Goal: Task Accomplishment & Management: Manage account settings

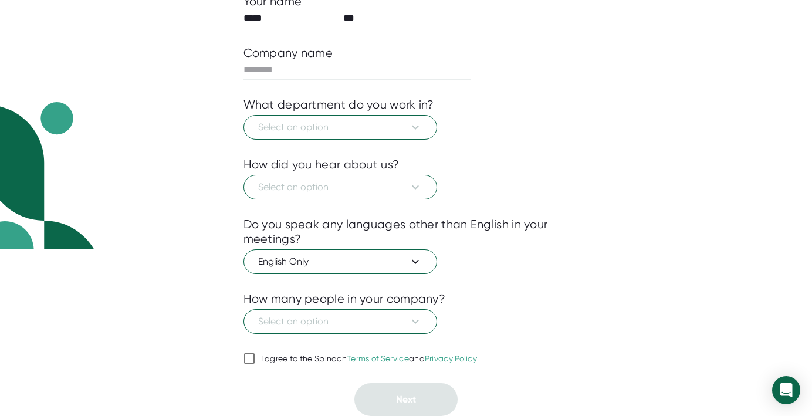
scroll to position [191, 0]
click at [254, 352] on input "I agree to the Spinach Terms of Service and Privacy Policy" at bounding box center [250, 359] width 12 height 14
checkbox input "true"
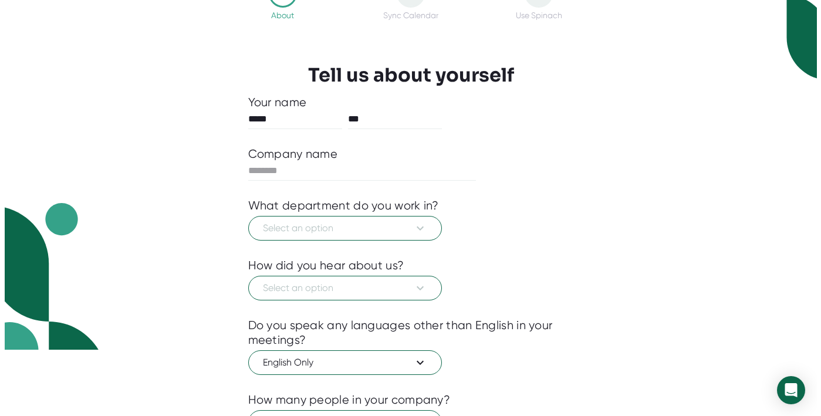
scroll to position [67, 0]
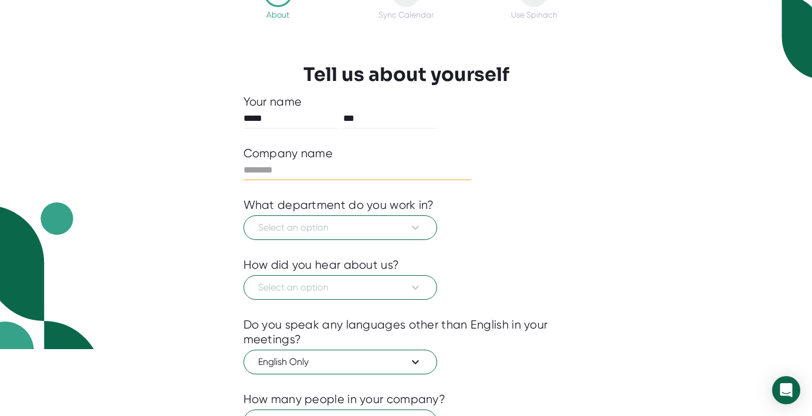
click at [314, 180] on input "text" at bounding box center [358, 170] width 228 height 19
type input "**********"
click at [423, 240] on button "Select an option" at bounding box center [341, 227] width 194 height 25
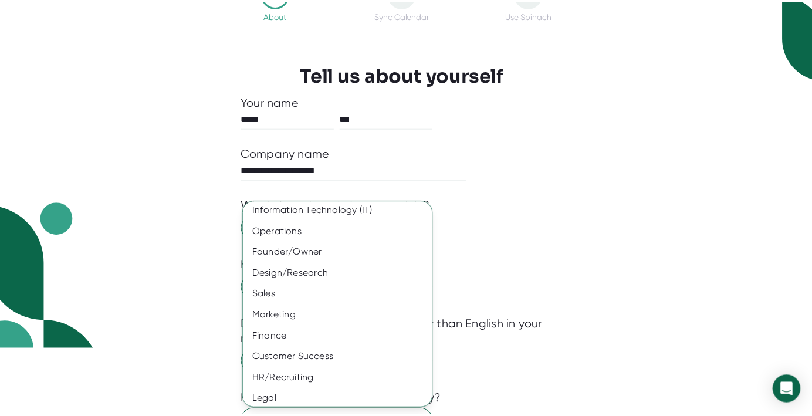
scroll to position [46, 0]
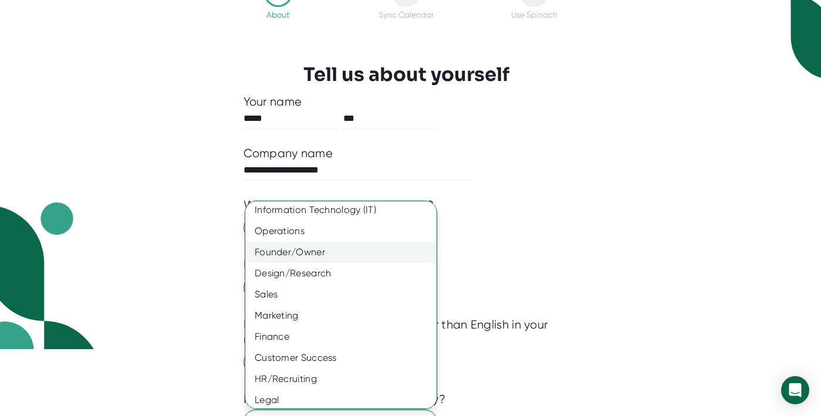
click at [333, 263] on div "Founder/Owner" at bounding box center [345, 252] width 200 height 21
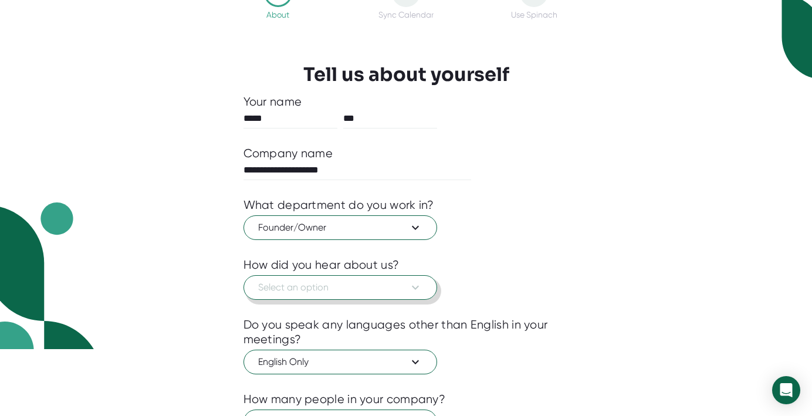
click at [399, 295] on span "Select an option" at bounding box center [340, 288] width 164 height 14
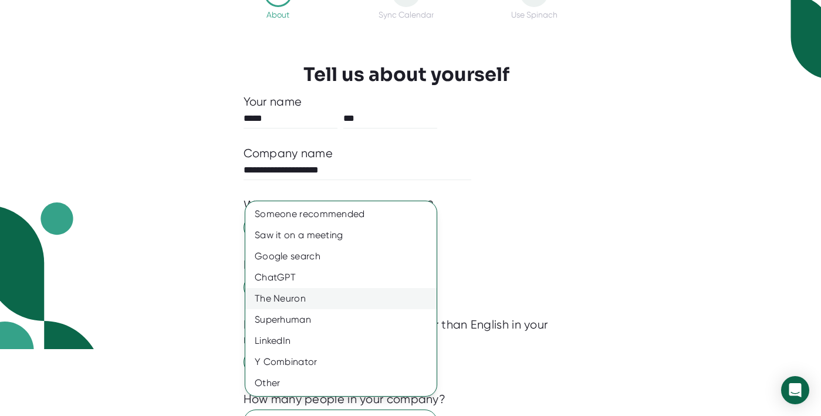
click at [345, 309] on div "The Neuron" at bounding box center [345, 298] width 200 height 21
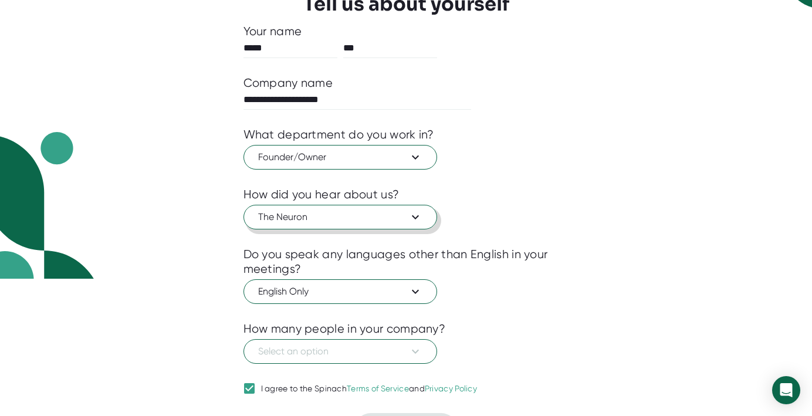
scroll to position [191, 0]
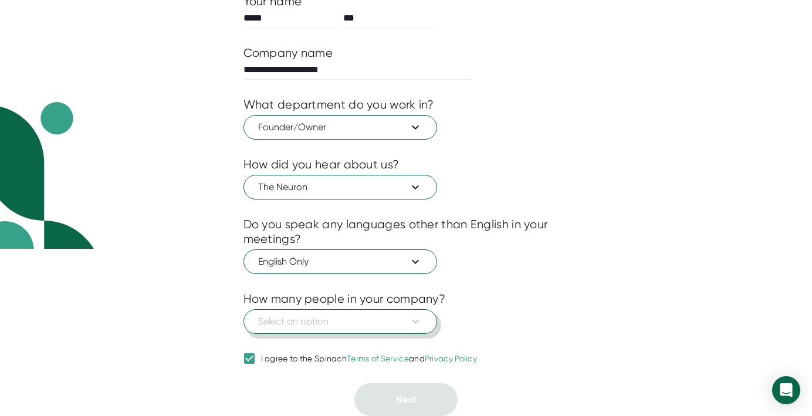
click at [402, 315] on span "Select an option" at bounding box center [340, 322] width 164 height 14
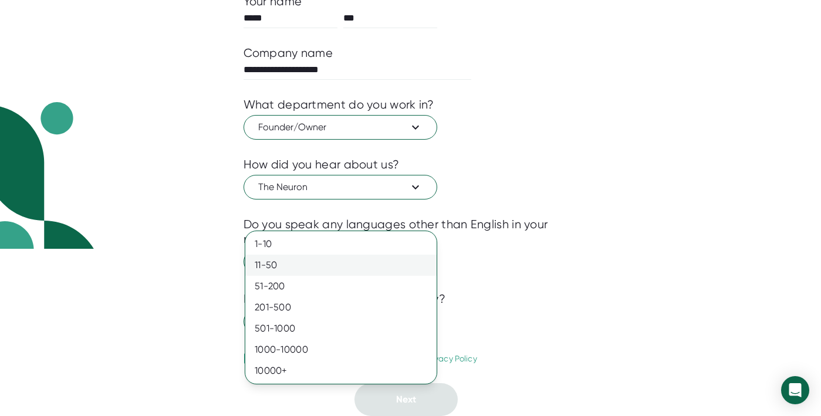
click at [387, 268] on div "11-50" at bounding box center [340, 265] width 191 height 21
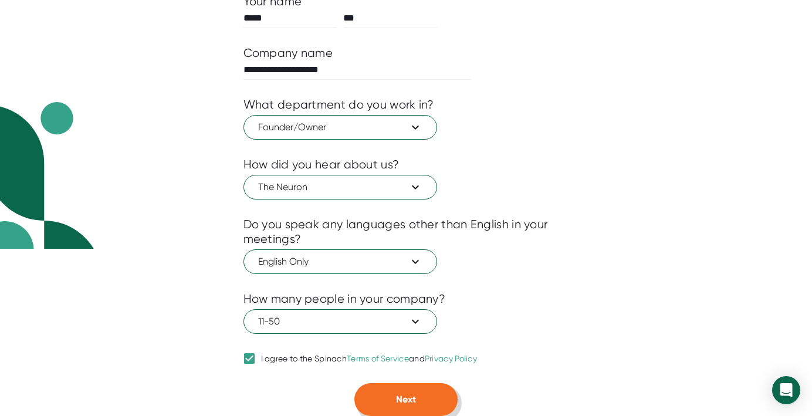
click at [414, 392] on button "Next" at bounding box center [406, 399] width 103 height 33
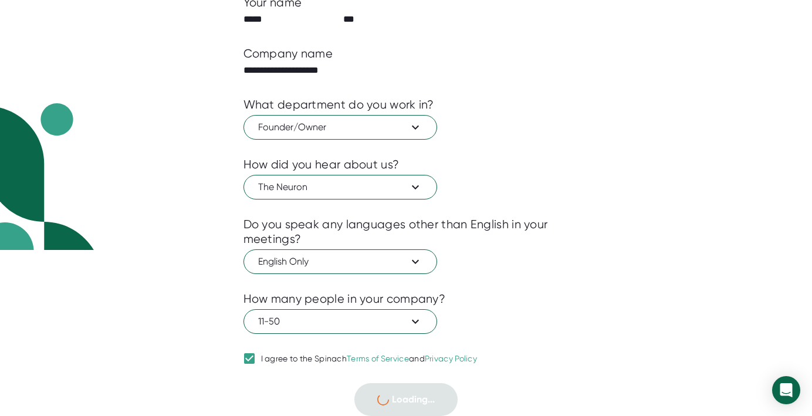
scroll to position [0, 0]
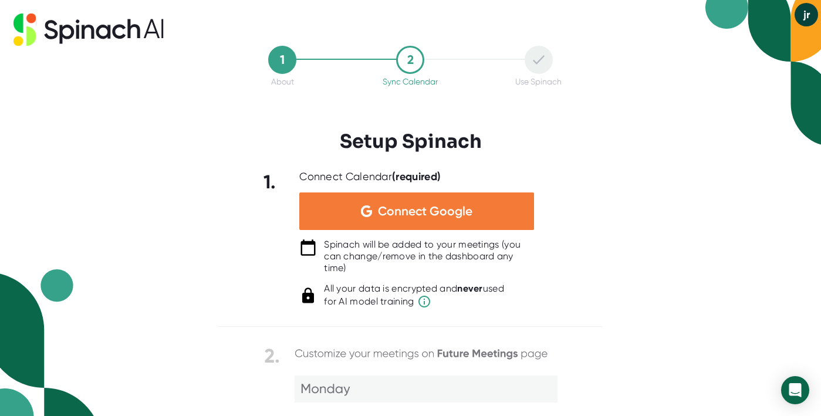
click at [390, 205] on span "Connect Google" at bounding box center [425, 211] width 95 height 12
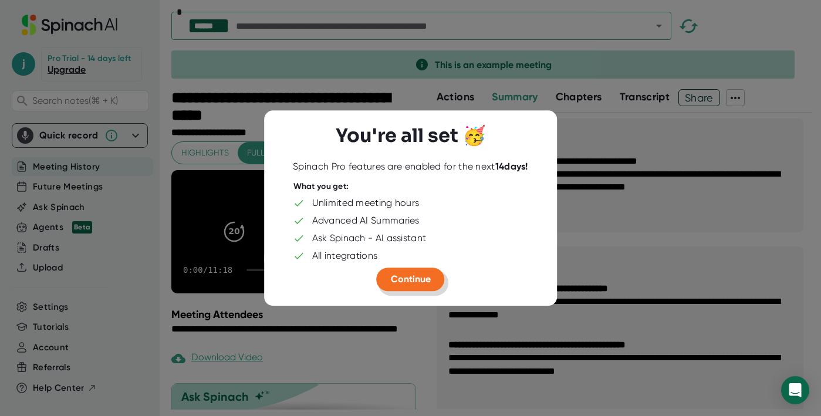
click at [423, 277] on span "Continue" at bounding box center [411, 279] width 40 height 11
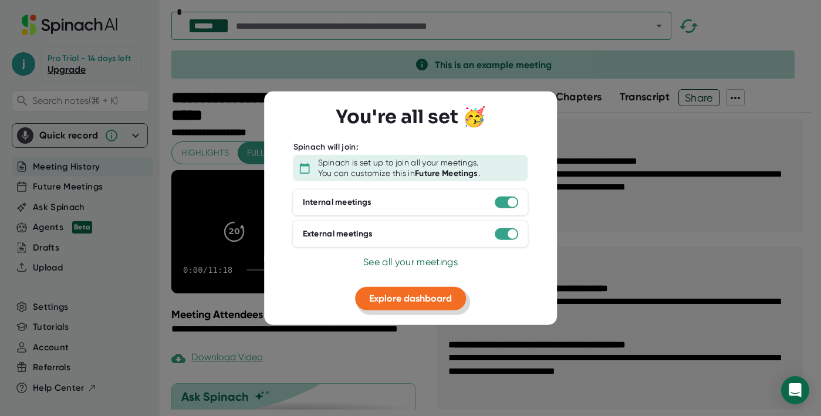
click at [426, 307] on button "Explore dashboard" at bounding box center [410, 298] width 111 height 23
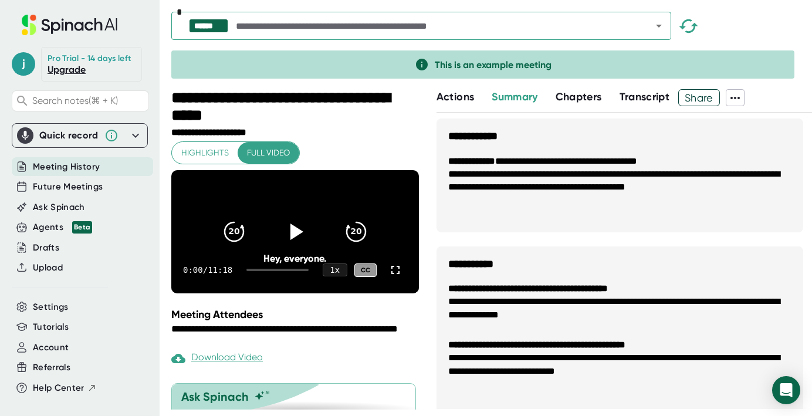
click at [774, 18] on div "****** *" at bounding box center [491, 29] width 641 height 34
